Goal: Navigation & Orientation: Find specific page/section

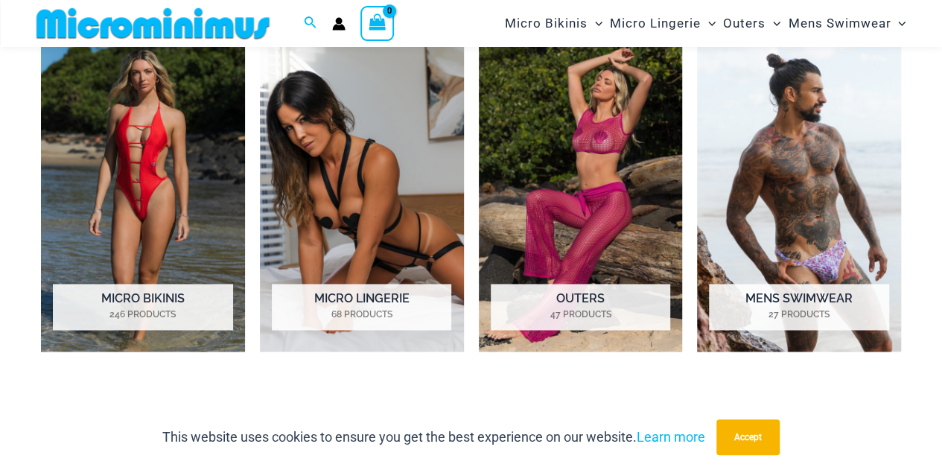
scroll to position [1023, 0]
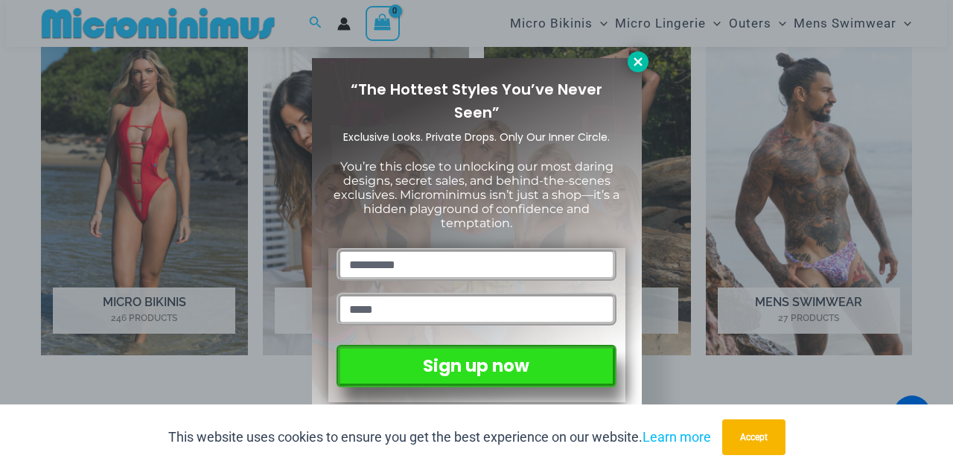
click at [641, 62] on icon at bounding box center [638, 61] width 13 height 13
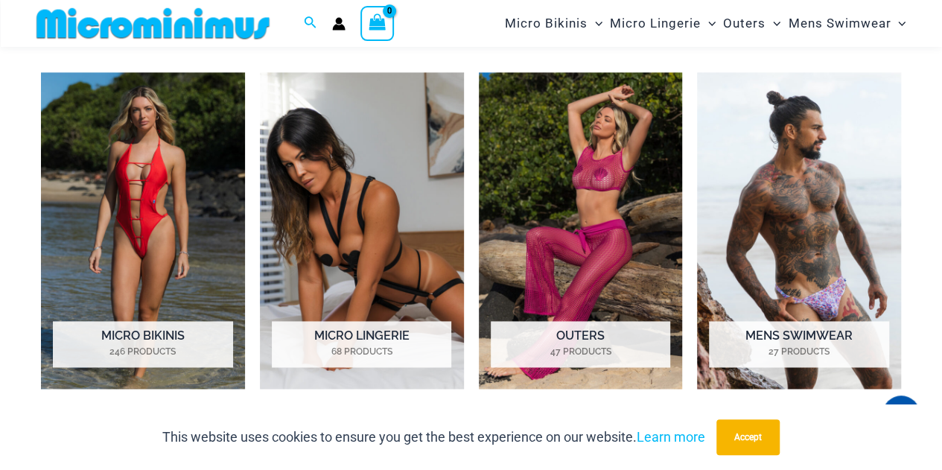
scroll to position [986, 0]
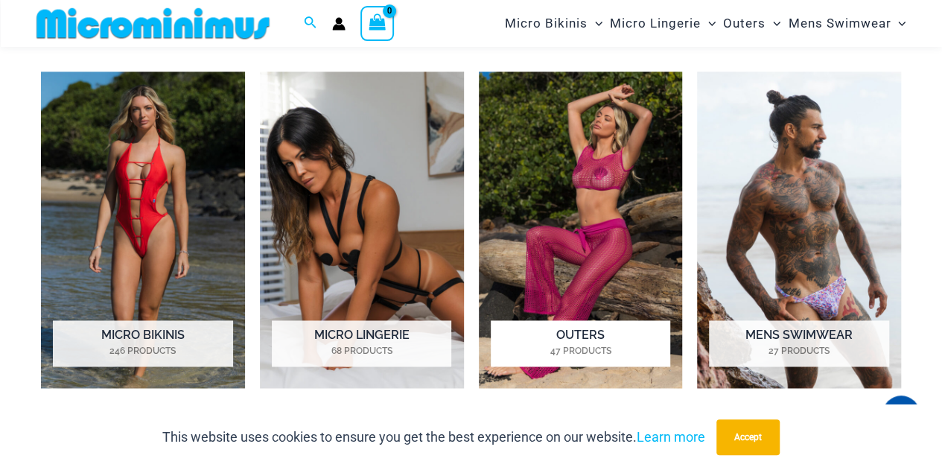
click at [591, 229] on img "Visit product category Outers" at bounding box center [581, 230] width 204 height 317
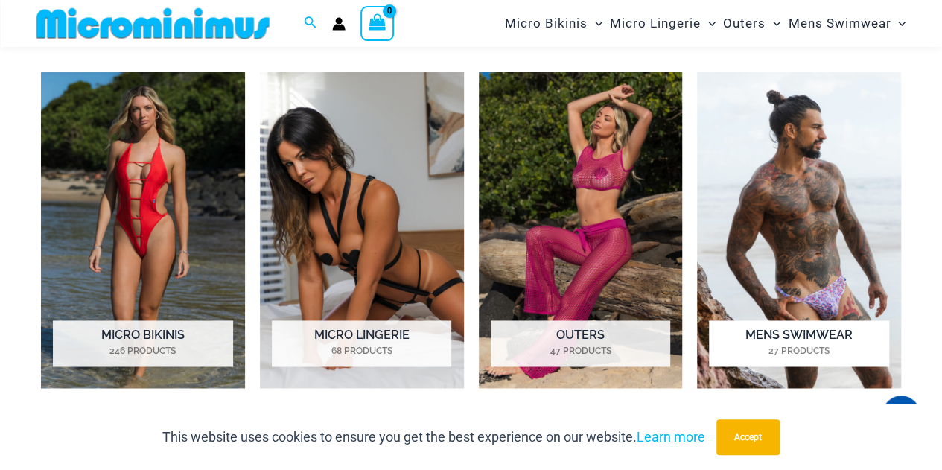
click at [781, 247] on img "Visit product category Mens Swimwear" at bounding box center [799, 230] width 204 height 317
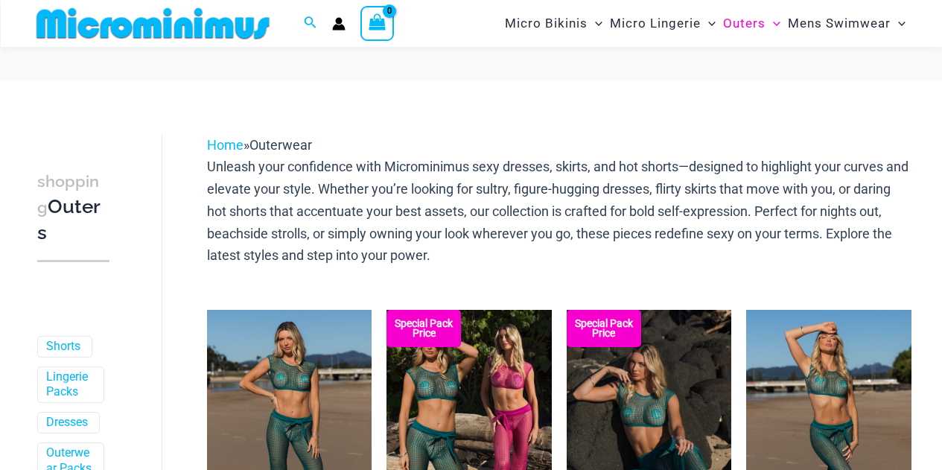
scroll to position [126, 0]
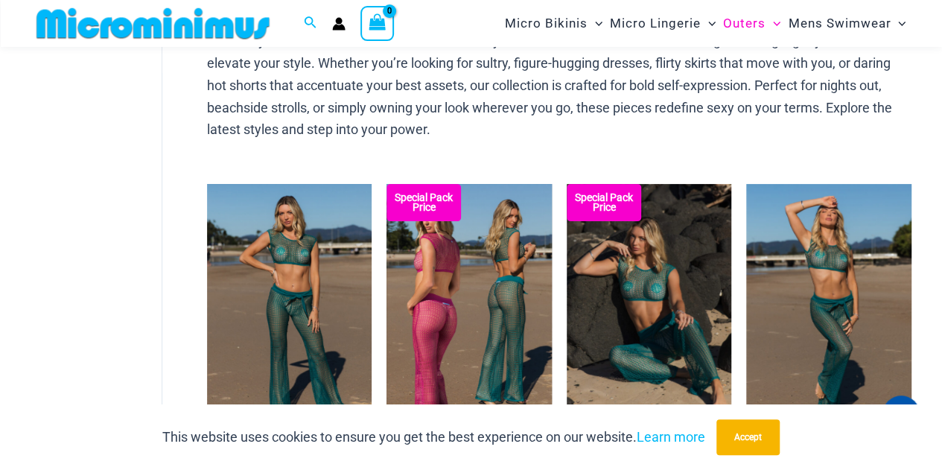
click at [507, 266] on img at bounding box center [469, 307] width 165 height 247
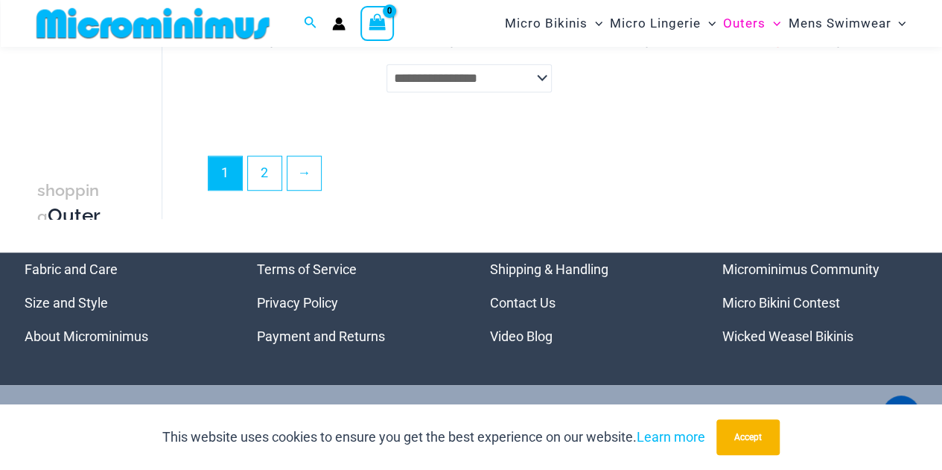
scroll to position [3307, 0]
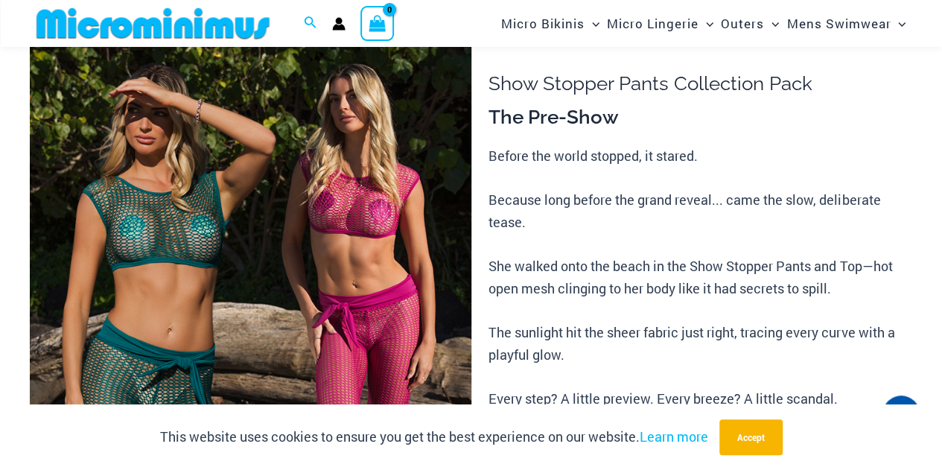
scroll to position [110, 0]
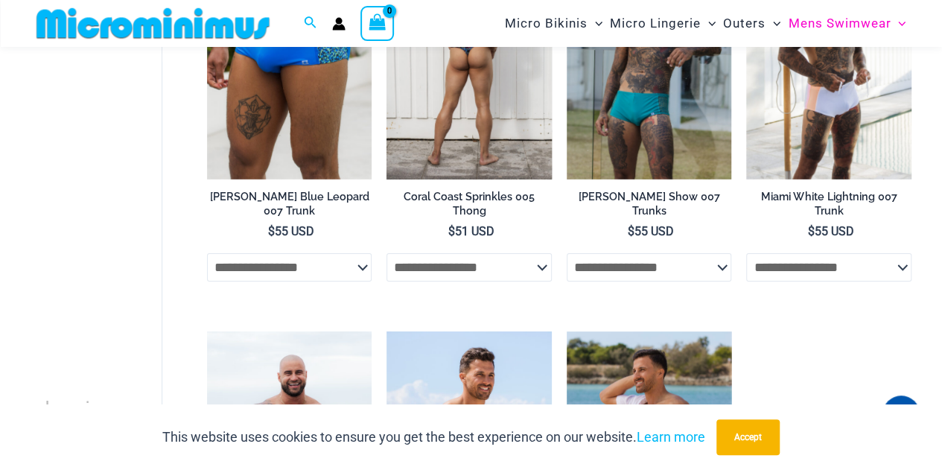
scroll to position [2364, 0]
